Goal: Information Seeking & Learning: Find specific fact

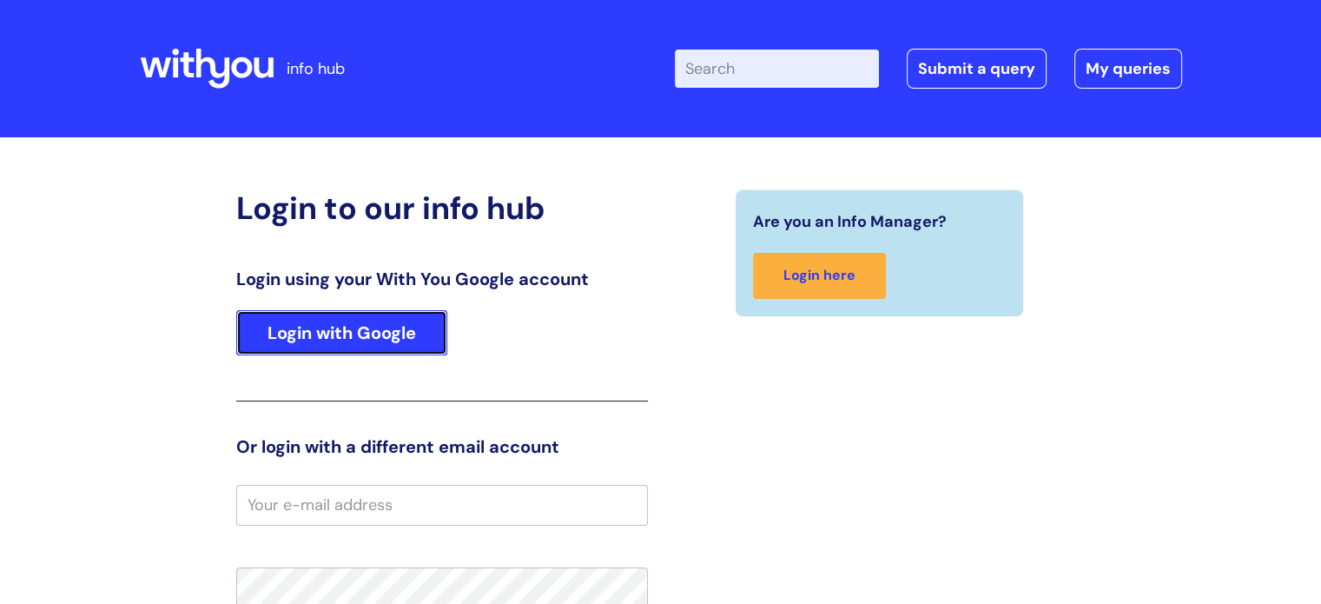
click at [372, 326] on link "Login with Google" at bounding box center [341, 332] width 211 height 45
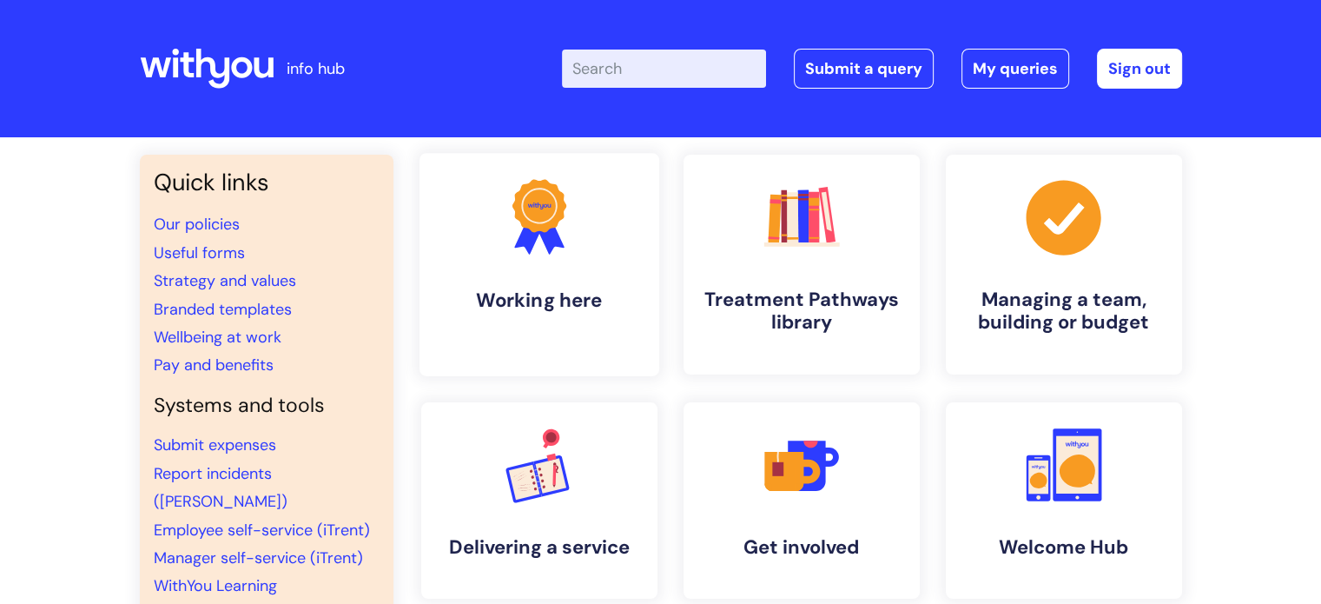
click at [564, 223] on icon ".cls-1{fill:#f89b22;}.cls-1,.cls-2,.cls-3{stroke-width:0px;}.cls-2{fill:#2d3cff…" at bounding box center [539, 217] width 86 height 86
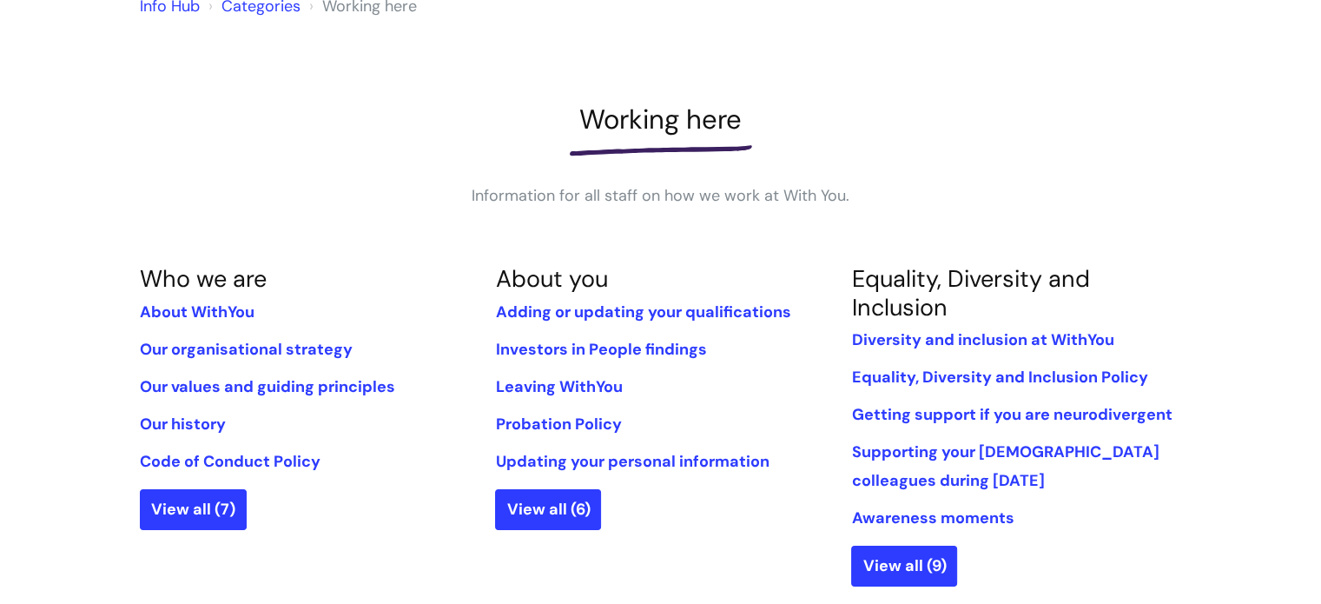
scroll to position [174, 0]
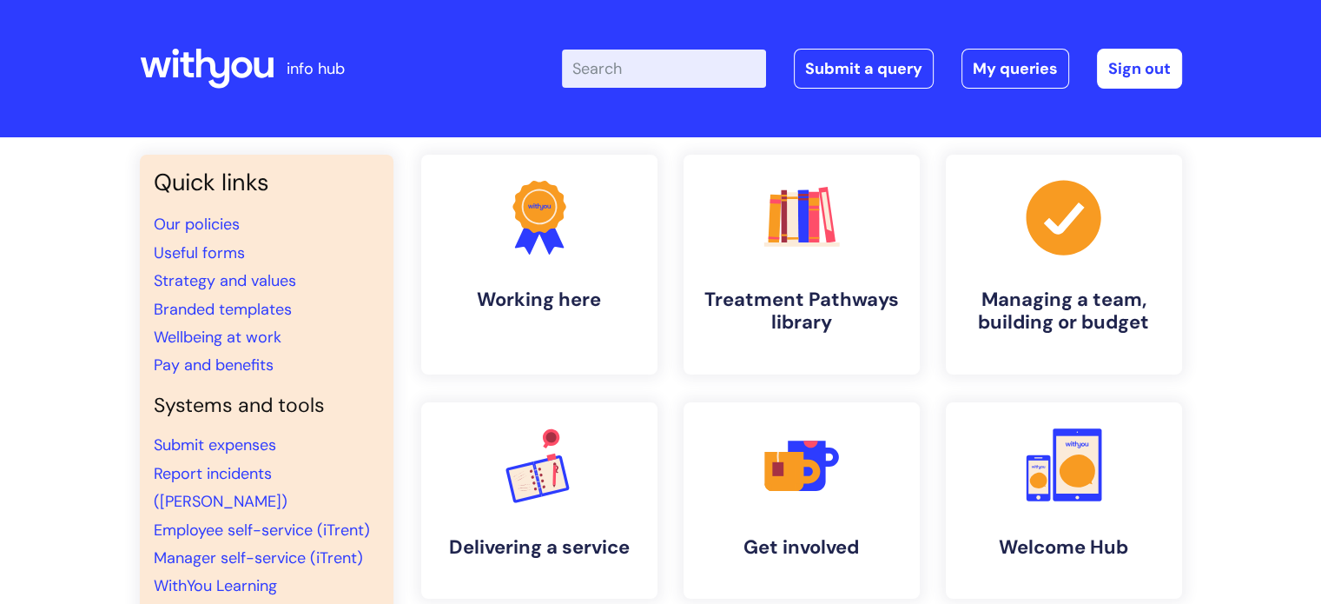
click at [674, 64] on input "Enter your search term here..." at bounding box center [664, 69] width 204 height 38
type input "internal"
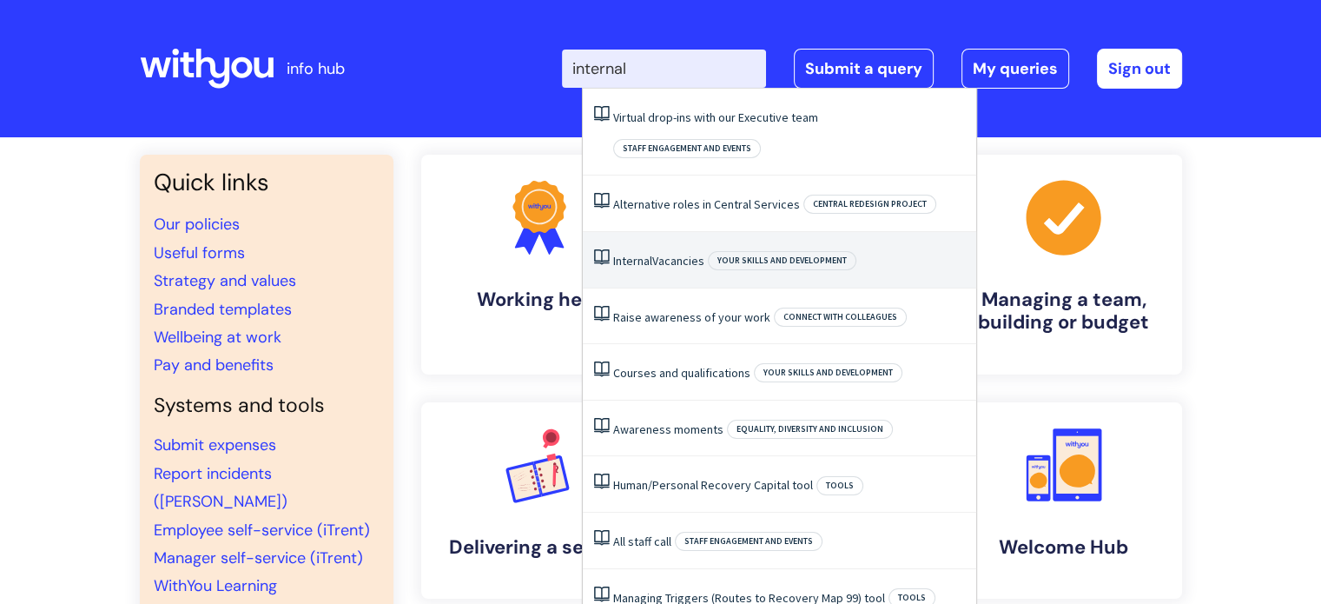
click at [657, 253] on link "Internal Vacancies" at bounding box center [658, 261] width 91 height 16
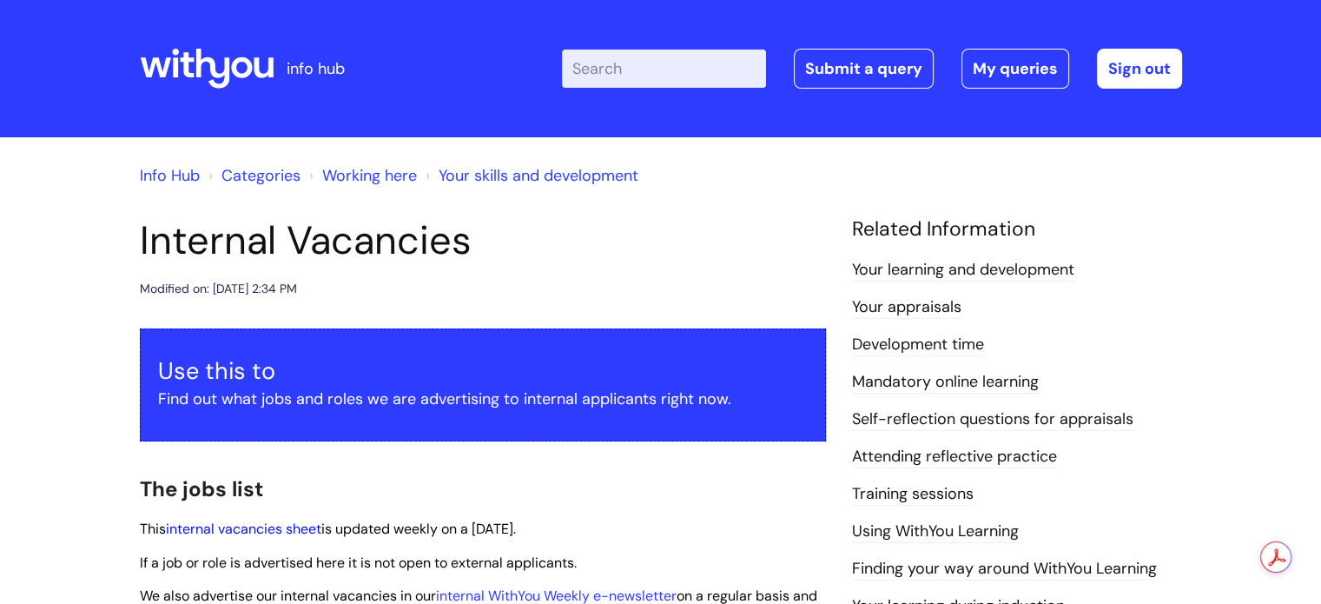
click at [275, 529] on link "internal vacancies sheet" at bounding box center [244, 529] width 156 height 18
